Goal: Task Accomplishment & Management: Manage account settings

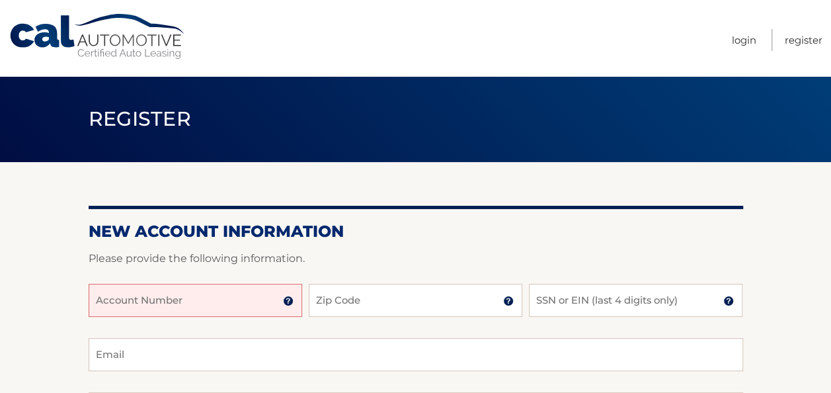
click at [186, 297] on input "Account Number" at bounding box center [196, 300] width 214 height 33
type input "3"
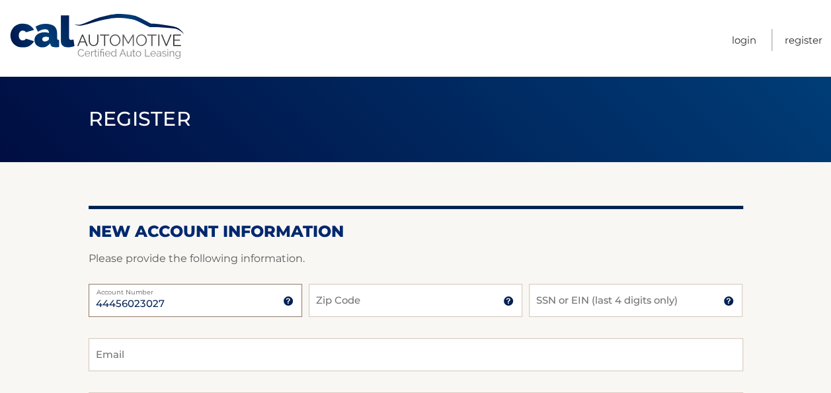
type input "44456023027"
click at [379, 306] on input "Zip Code" at bounding box center [416, 300] width 214 height 33
type input "33170"
click at [567, 304] on input "SSN or EIN (last 4 digits only)" at bounding box center [636, 300] width 214 height 33
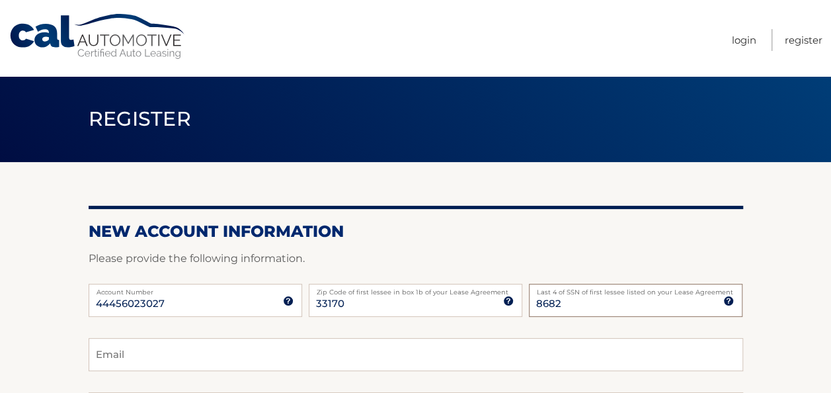
type input "8682"
click at [340, 360] on input "Email" at bounding box center [416, 354] width 654 height 33
type input "kchirico74@hotmail.com"
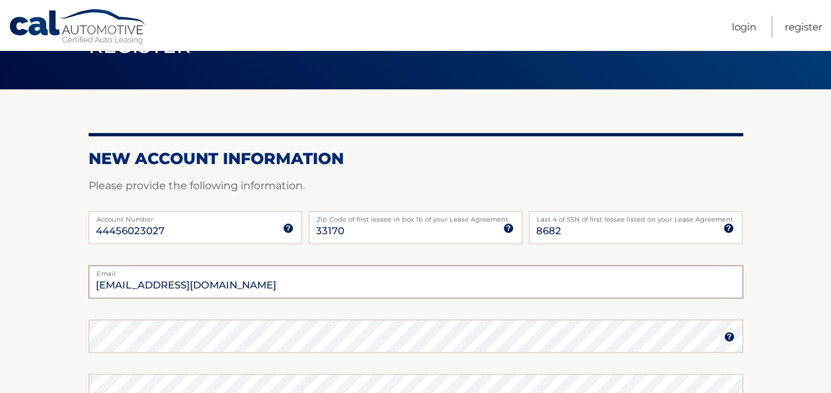
scroll to position [79, 0]
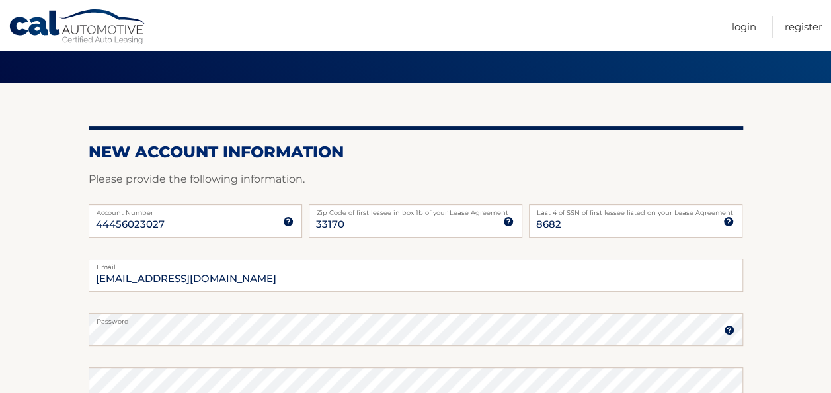
click at [729, 325] on img at bounding box center [729, 330] width 11 height 11
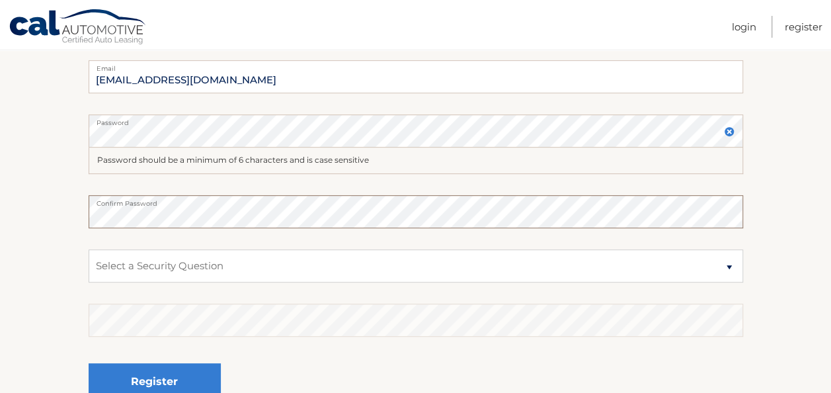
scroll to position [291, 0]
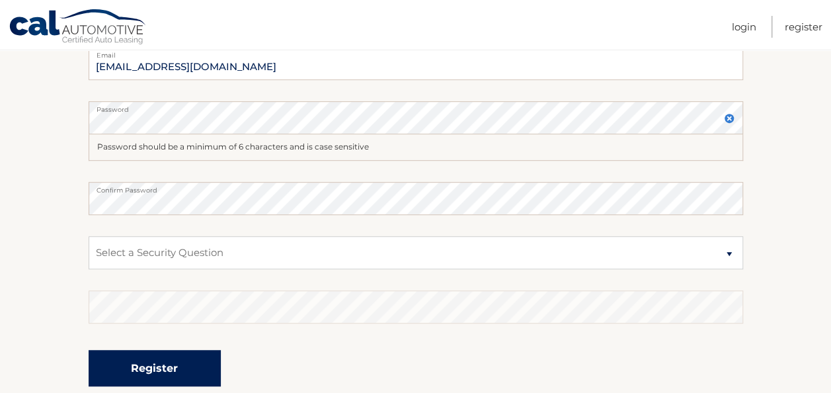
click at [149, 374] on button "Register" at bounding box center [155, 368] width 132 height 36
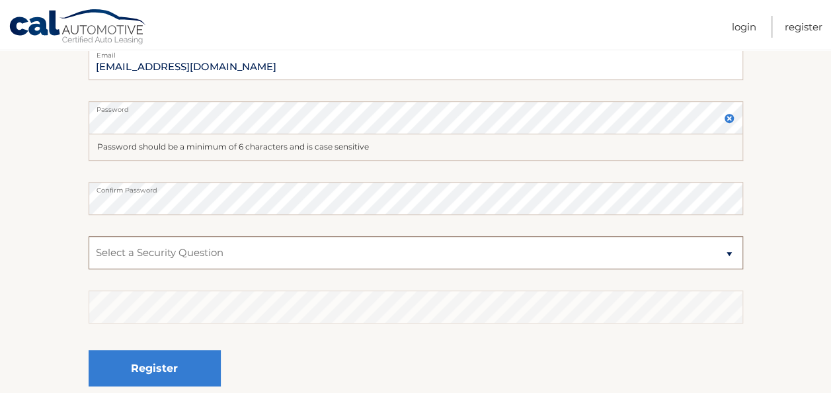
click at [729, 252] on select "Select a Security Question What was the name of your elementary school? What is…" at bounding box center [416, 252] width 654 height 33
select select "2"
click at [89, 236] on select "Select a Security Question What was the name of your elementary school? What is…" at bounding box center [416, 252] width 654 height 33
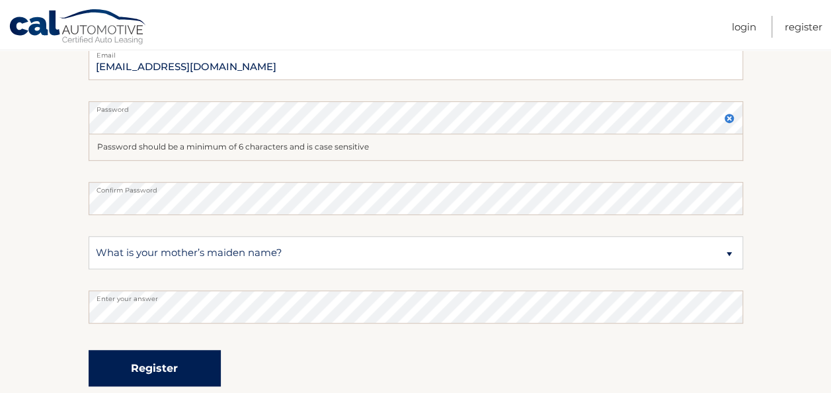
click at [177, 361] on button "Register" at bounding box center [155, 368] width 132 height 36
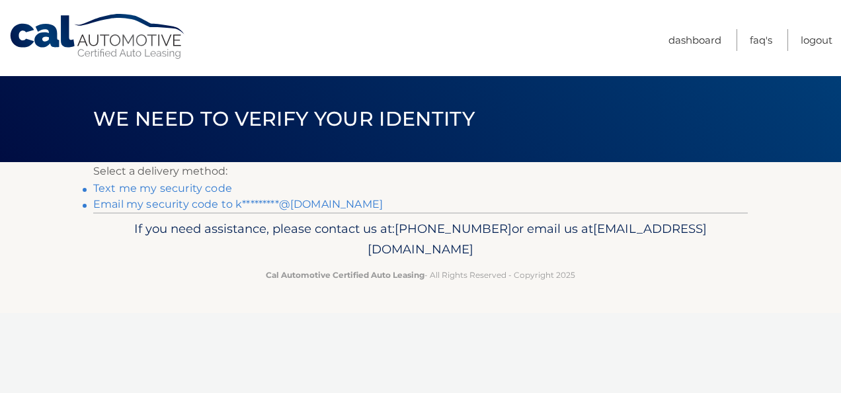
click at [201, 189] on link "Text me my security code" at bounding box center [162, 188] width 139 height 13
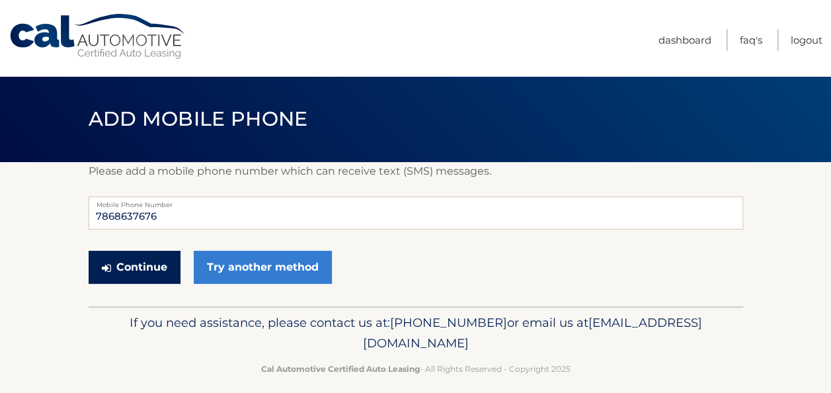
click at [135, 272] on button "Continue" at bounding box center [135, 267] width 92 height 33
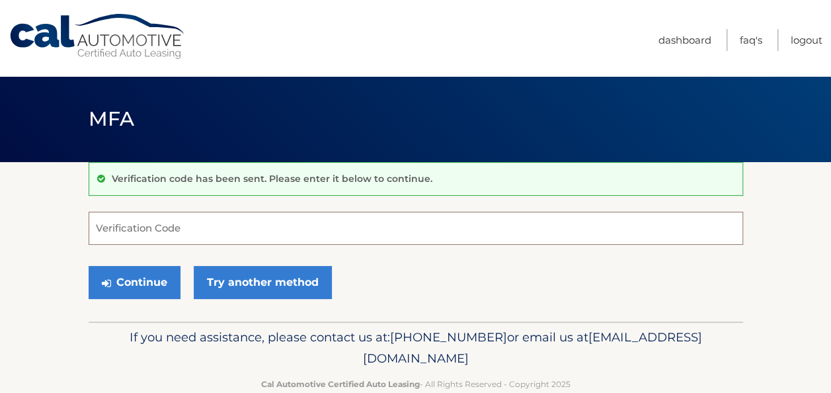
click at [132, 226] on input "Verification Code" at bounding box center [416, 228] width 654 height 33
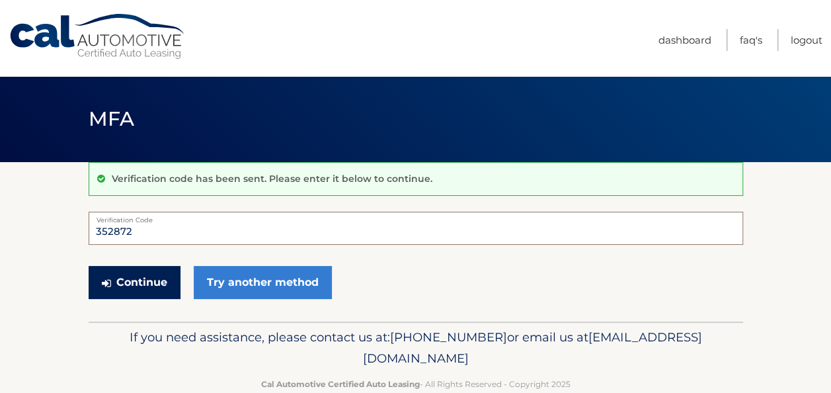
type input "352872"
click at [129, 280] on button "Continue" at bounding box center [135, 282] width 92 height 33
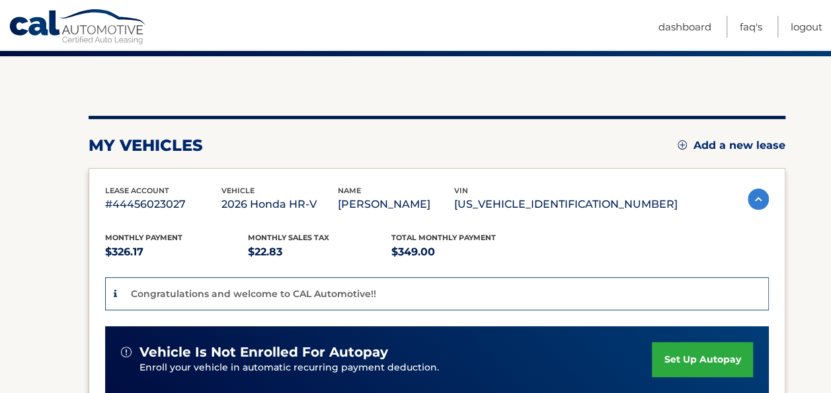
scroll to position [132, 0]
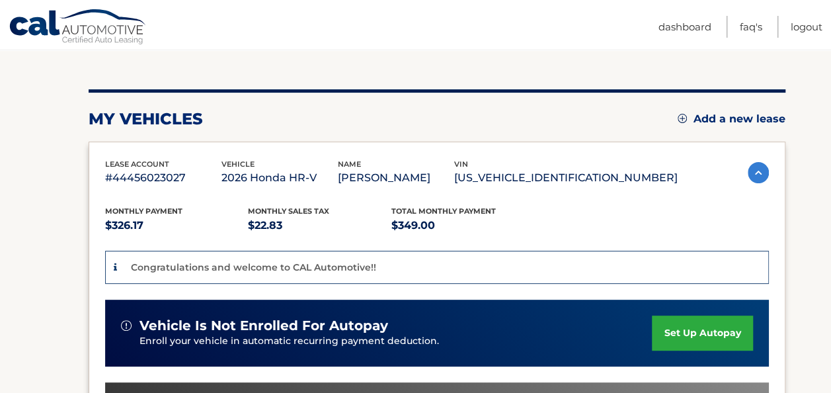
click at [695, 327] on link "set up autopay" at bounding box center [702, 332] width 100 height 35
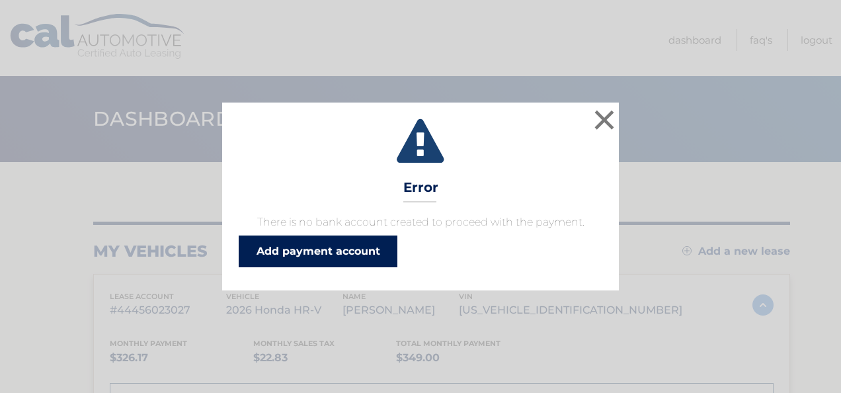
click at [325, 247] on link "Add payment account" at bounding box center [318, 251] width 159 height 32
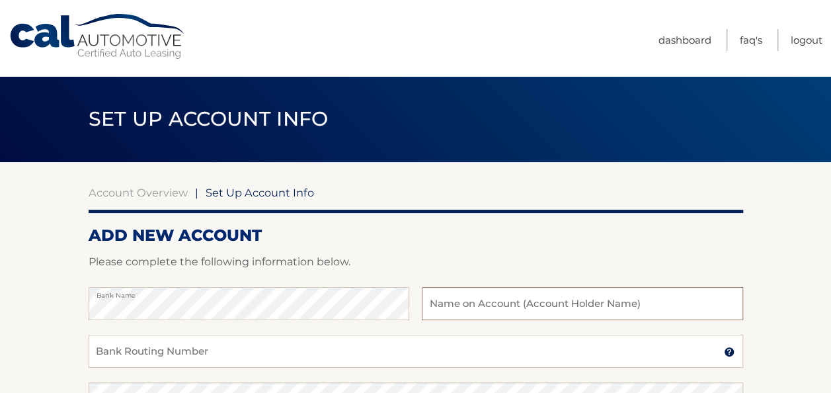
click at [434, 301] on input "text" at bounding box center [582, 303] width 321 height 33
type input "[PERSON_NAME]"
click at [292, 361] on input "Bank Routing Number" at bounding box center [416, 351] width 654 height 33
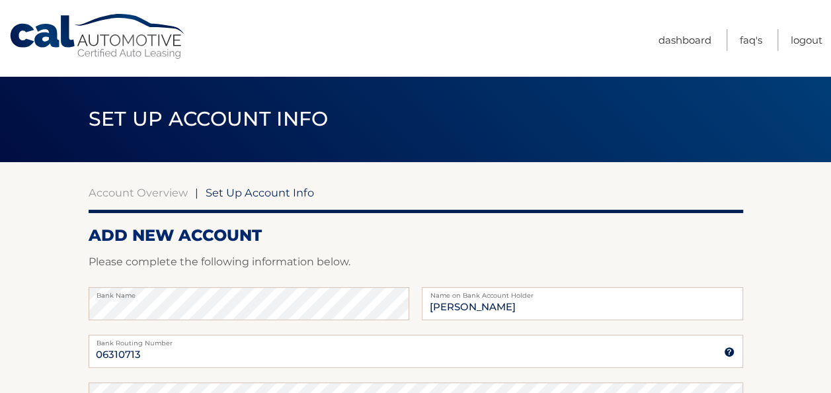
click at [731, 354] on img at bounding box center [729, 351] width 11 height 11
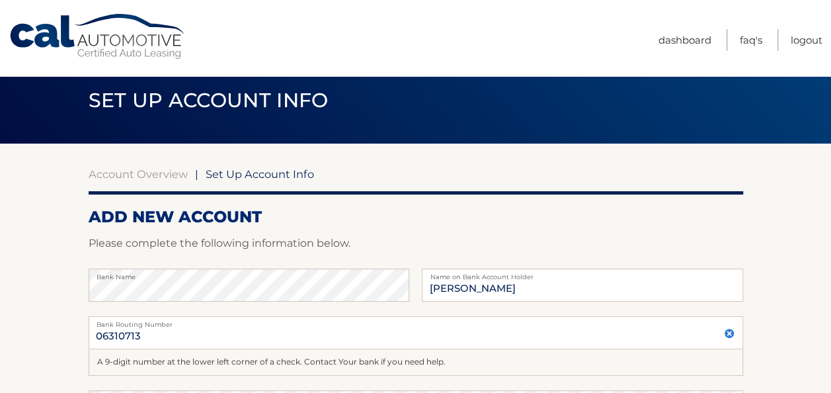
scroll to position [26, 0]
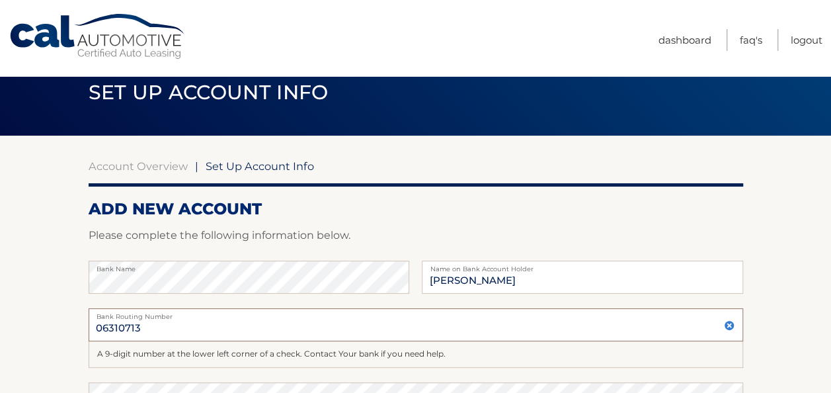
click at [141, 328] on input "06310713" at bounding box center [416, 324] width 654 height 33
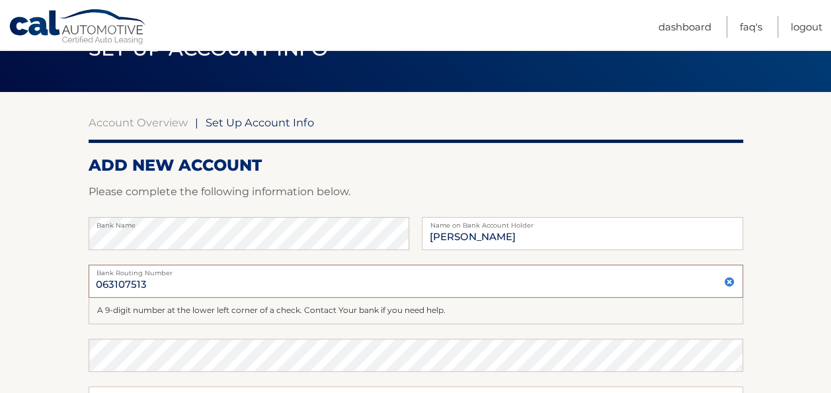
scroll to position [79, 0]
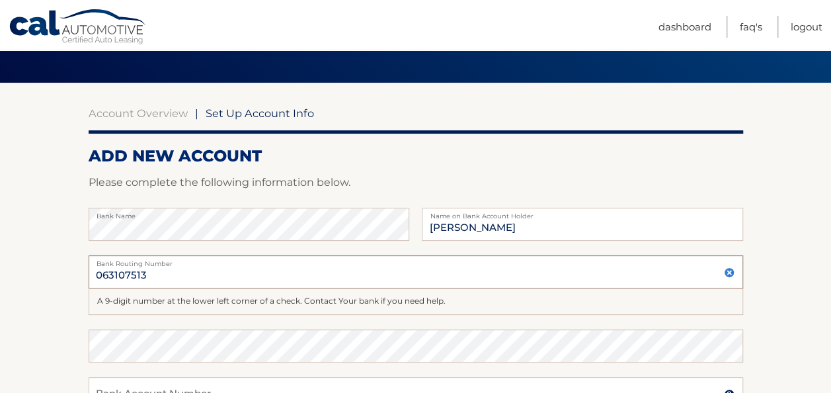
type input "063107513"
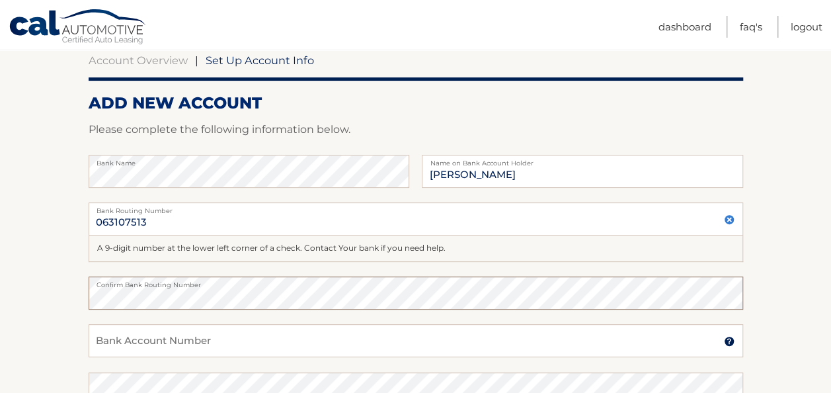
scroll to position [159, 0]
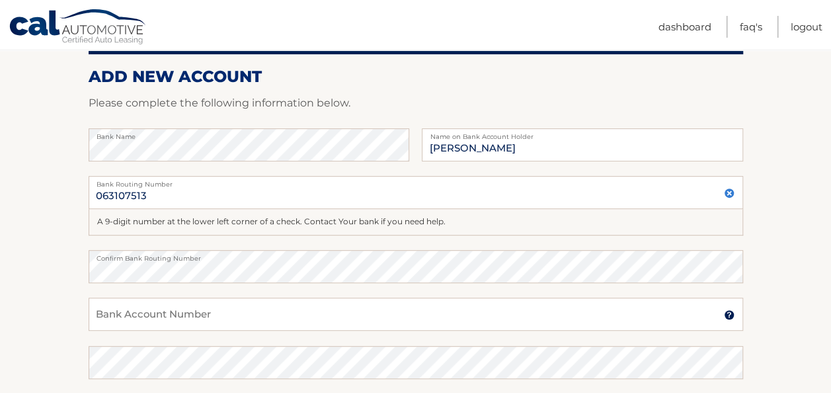
click at [727, 315] on img at bounding box center [729, 314] width 11 height 11
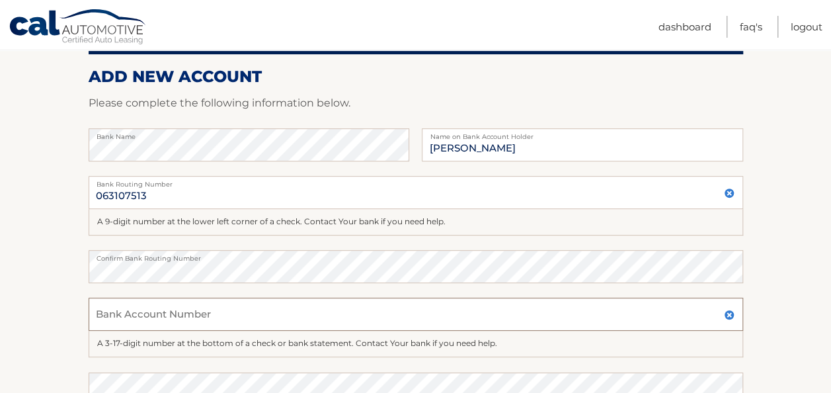
click at [331, 307] on input "Bank Account Number" at bounding box center [416, 313] width 654 height 33
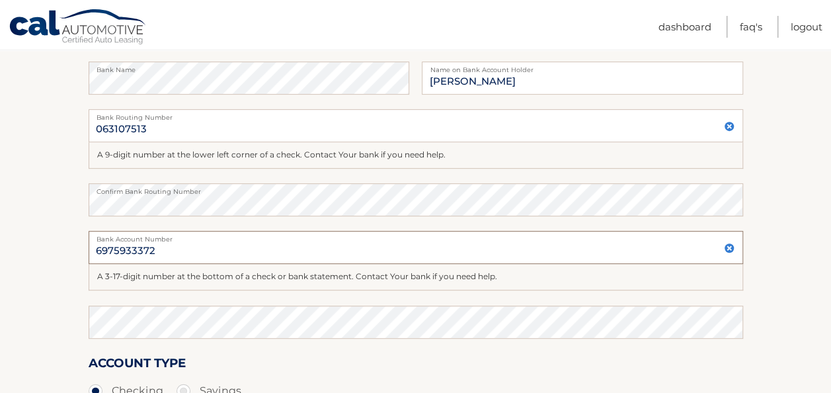
scroll to position [238, 0]
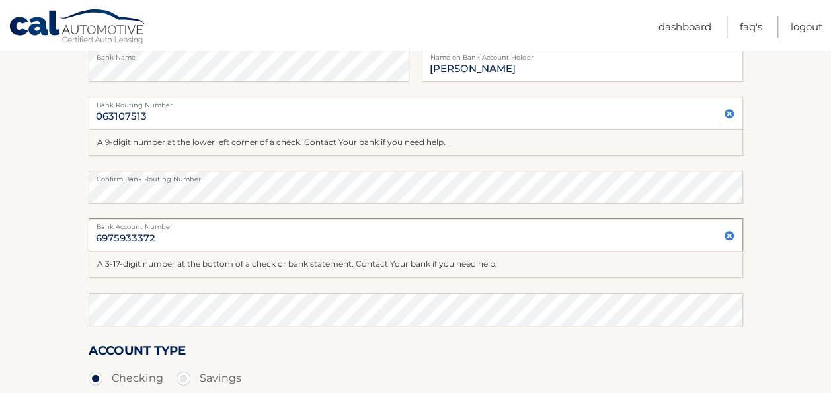
type input "6975933372"
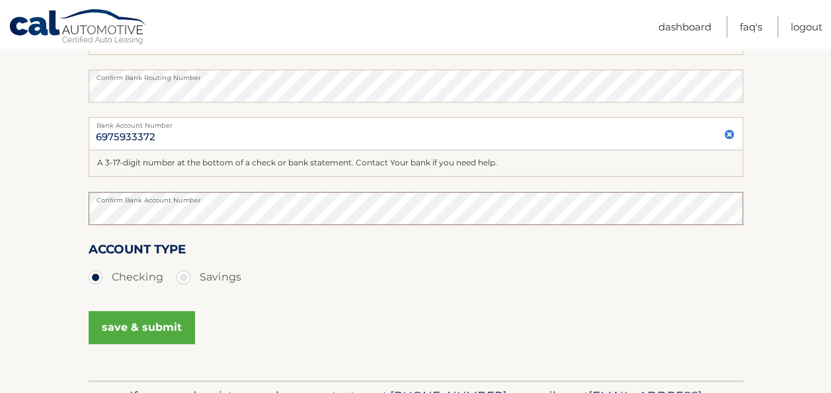
scroll to position [344, 0]
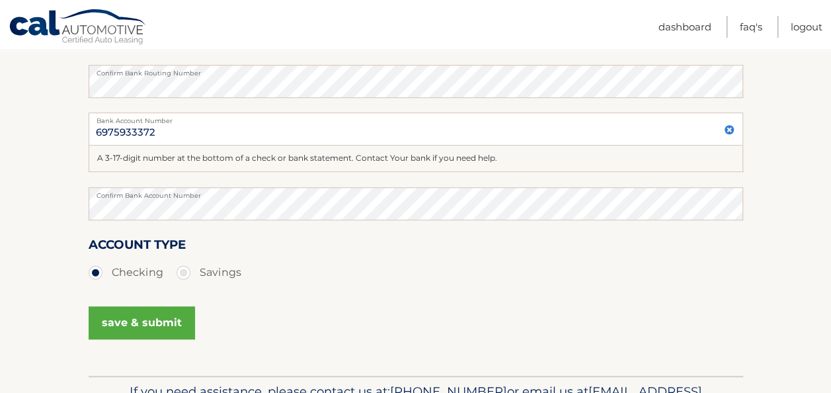
click at [130, 323] on button "save & submit" at bounding box center [142, 322] width 106 height 33
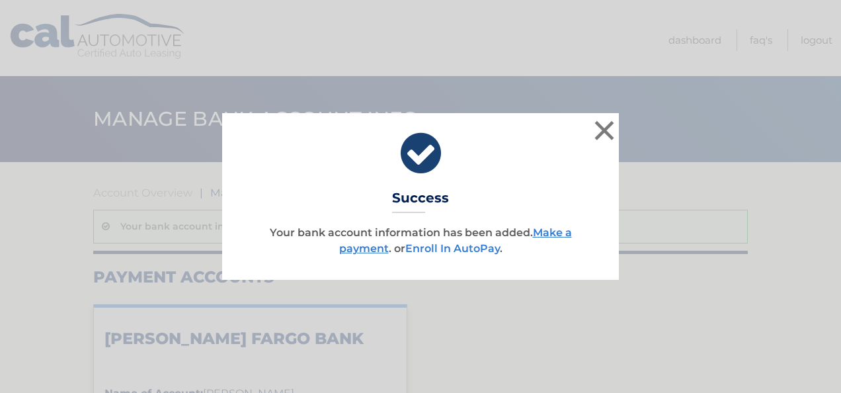
click at [436, 249] on link "Enroll In AutoPay" at bounding box center [452, 248] width 95 height 13
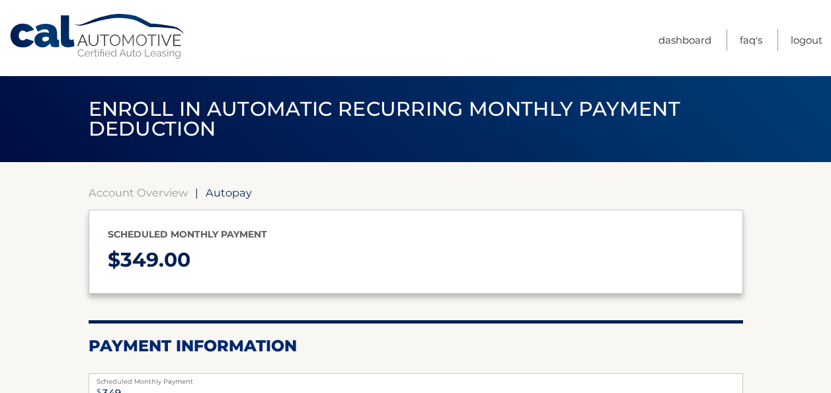
select select "NTNkYmJhMjktMWI4Ny00OGY1LTgxMWMtNDBmNzZiYTVjYTlj"
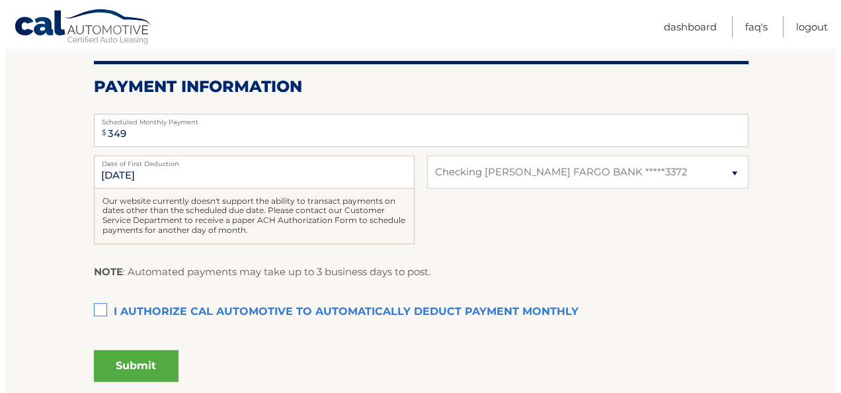
scroll to position [264, 0]
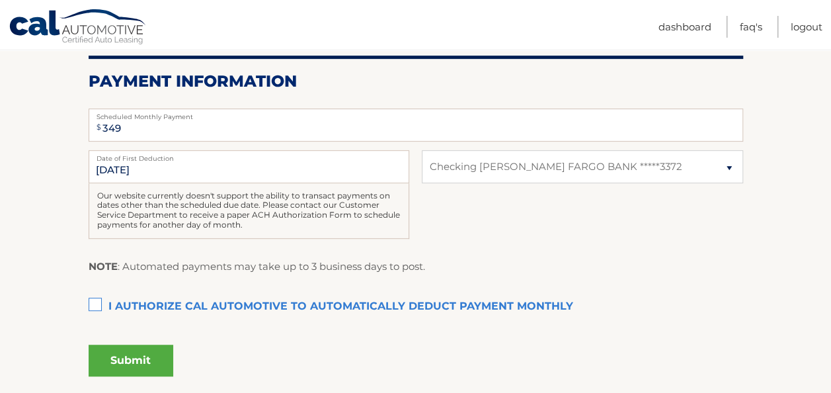
click at [98, 300] on label "I authorize cal automotive to automatically deduct payment monthly This checkbo…" at bounding box center [416, 307] width 654 height 26
click at [0, 0] on input "I authorize cal automotive to automatically deduct payment monthly This checkbo…" at bounding box center [0, 0] width 0 height 0
click at [124, 356] on button "Submit" at bounding box center [131, 360] width 85 height 32
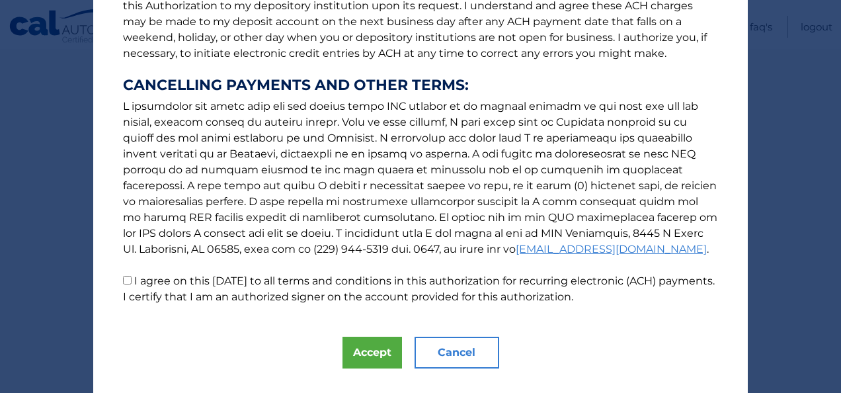
scroll to position [212, 0]
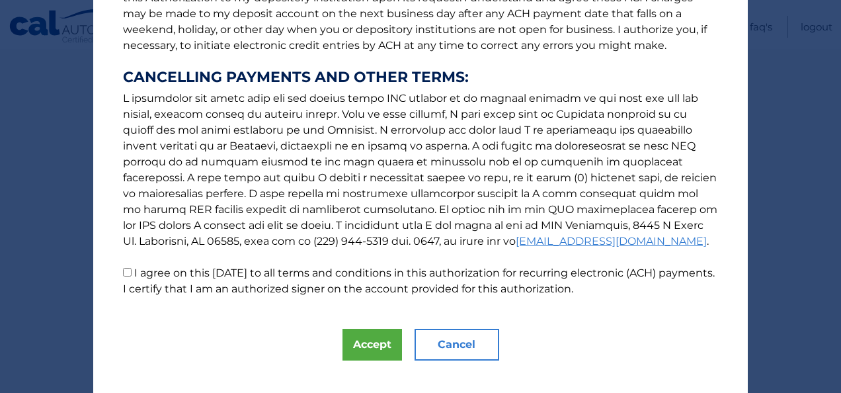
click at [123, 270] on input "I agree on this 10/06/2025 to all terms and conditions in this authorization fo…" at bounding box center [127, 272] width 9 height 9
checkbox input "true"
click at [357, 352] on button "Accept" at bounding box center [371, 345] width 59 height 32
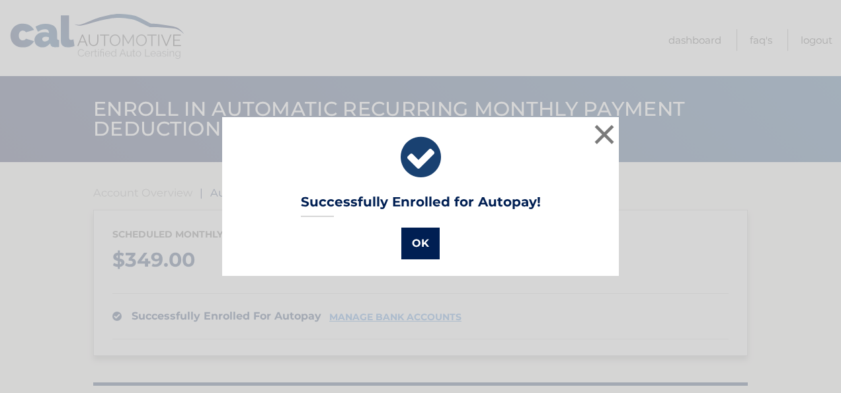
click at [404, 248] on button "OK" at bounding box center [420, 243] width 38 height 32
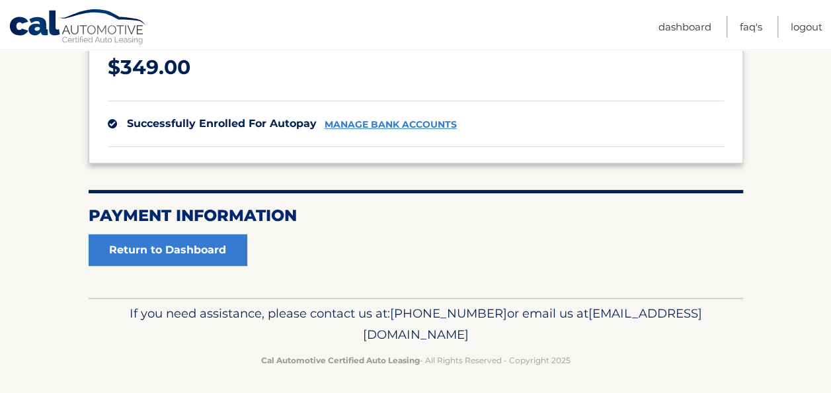
scroll to position [196, 0]
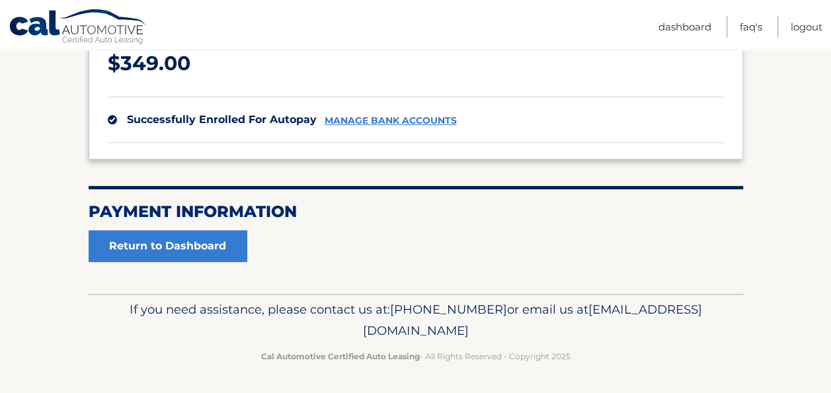
click at [375, 117] on link "manage bank accounts" at bounding box center [391, 120] width 132 height 11
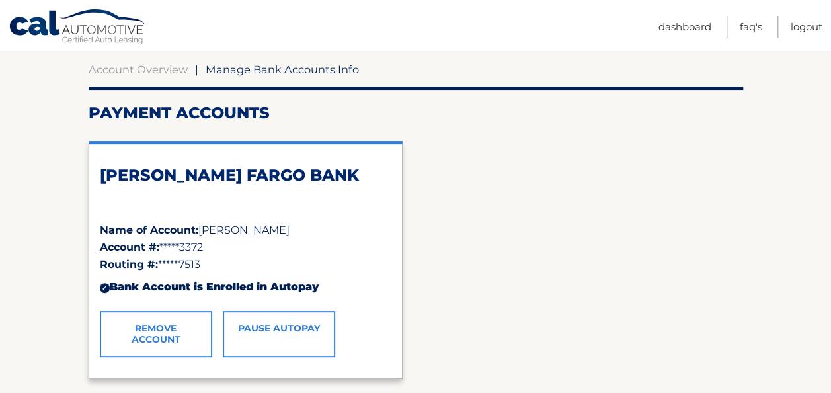
scroll to position [132, 0]
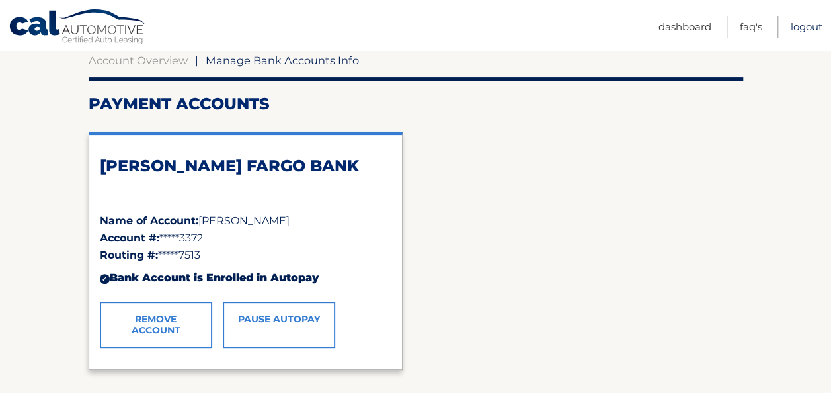
click at [801, 21] on link "Logout" at bounding box center [807, 27] width 32 height 22
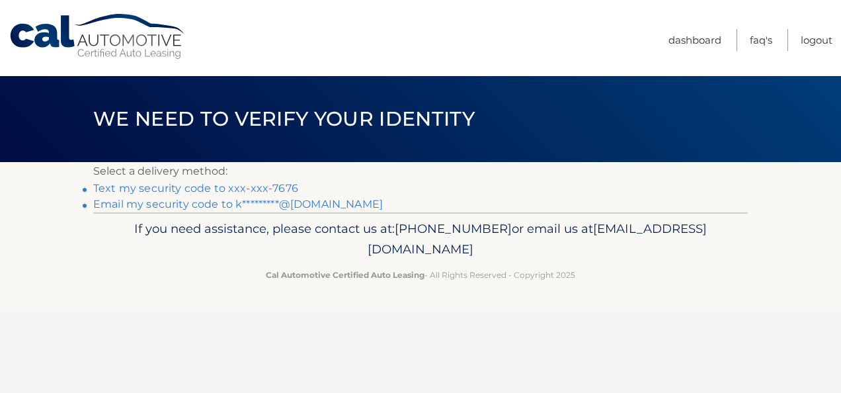
click at [214, 188] on link "Text my security code to xxx-xxx-7676" at bounding box center [195, 188] width 205 height 13
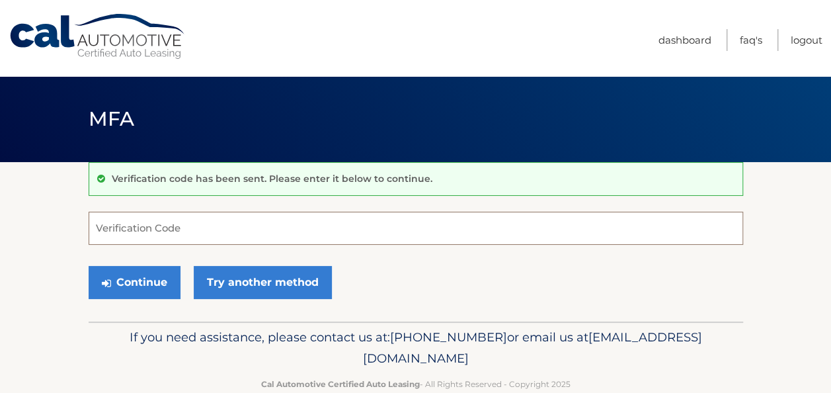
click at [107, 227] on input "Verification Code" at bounding box center [416, 228] width 654 height 33
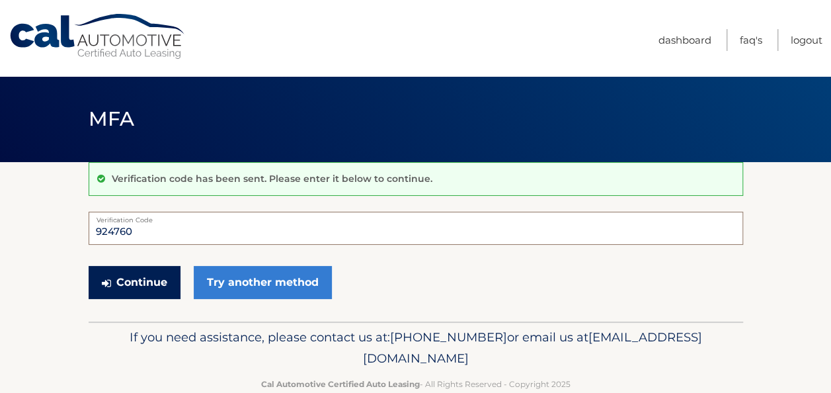
type input "924760"
click at [130, 279] on button "Continue" at bounding box center [135, 282] width 92 height 33
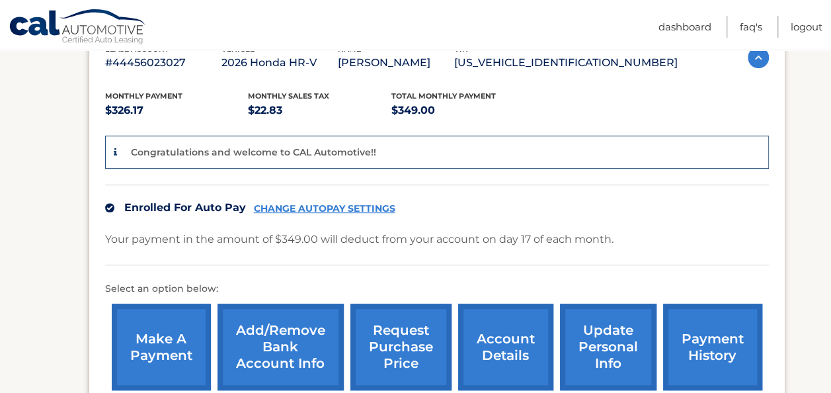
scroll to position [273, 0]
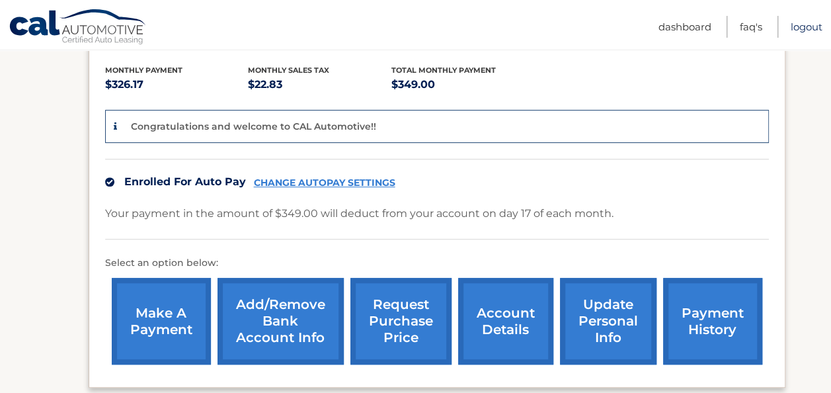
click at [805, 21] on link "Logout" at bounding box center [807, 27] width 32 height 22
